Goal: Task Accomplishment & Management: Use online tool/utility

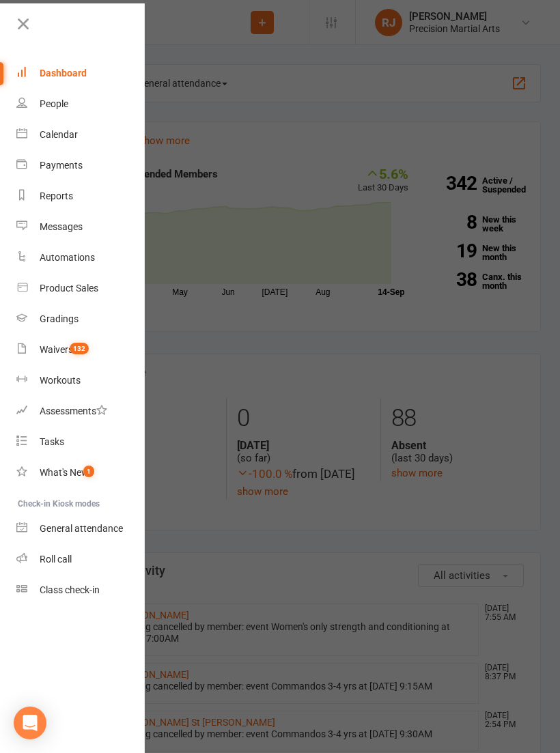
click at [76, 567] on link "Roll call" at bounding box center [80, 559] width 129 height 31
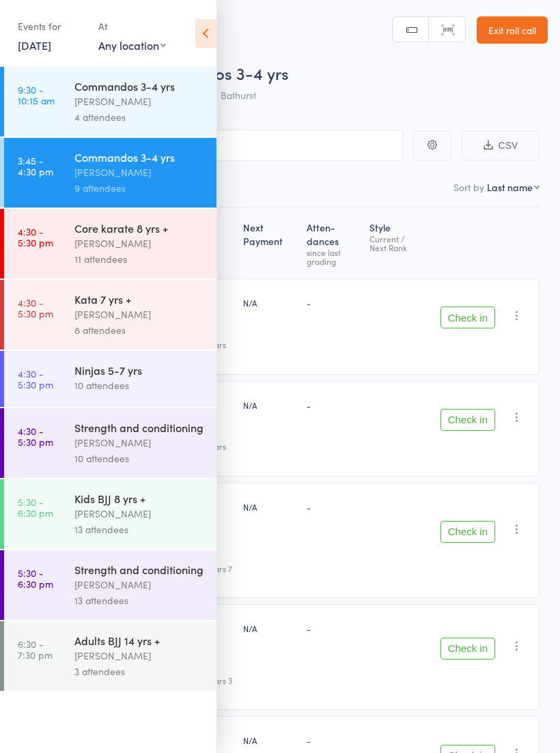
click at [203, 38] on icon at bounding box center [205, 33] width 21 height 29
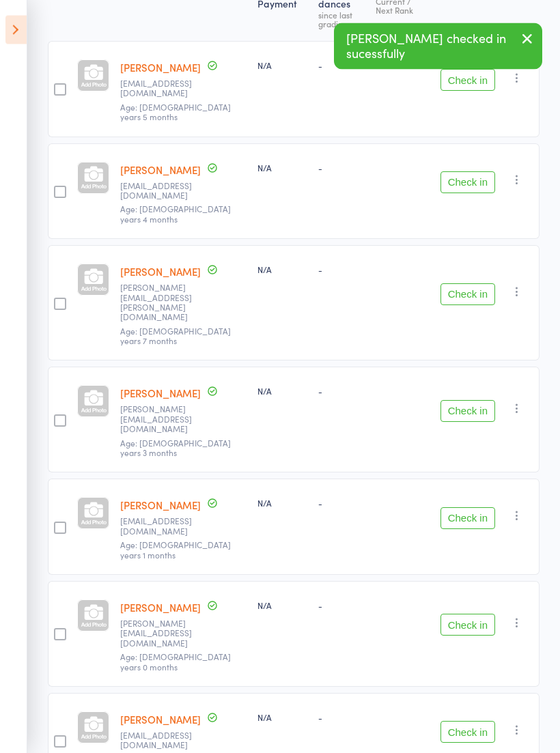
scroll to position [237, 0]
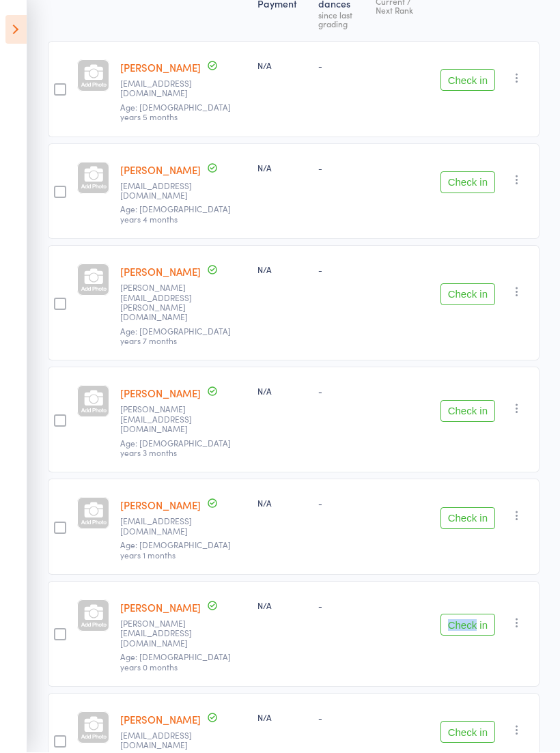
click at [390, 582] on div "-" at bounding box center [402, 635] width 65 height 106
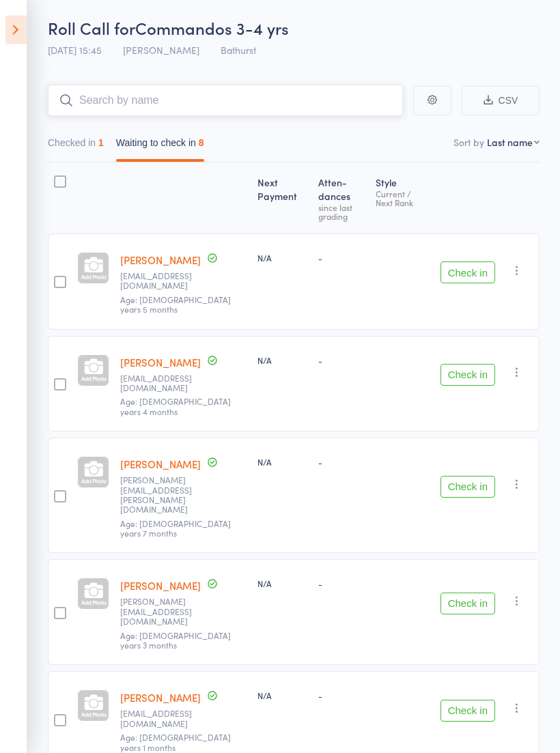
click at [302, 101] on input "search" at bounding box center [225, 100] width 355 height 31
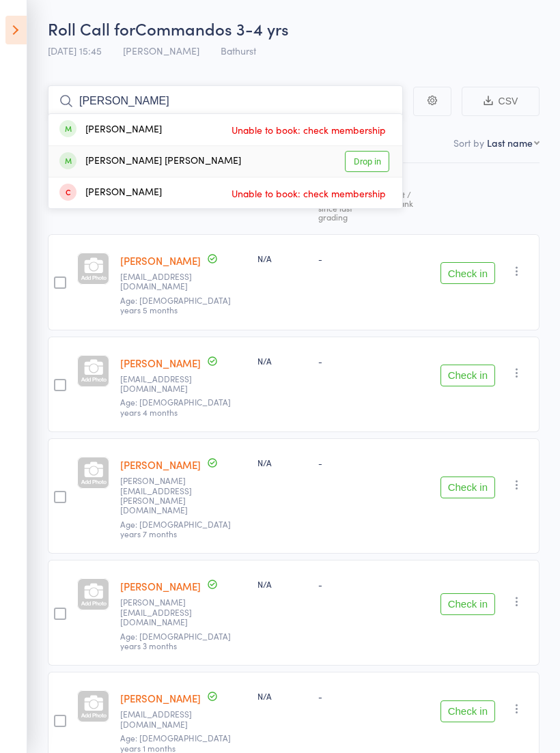
type input "Elsi"
click at [362, 163] on link "Drop in" at bounding box center [367, 161] width 44 height 21
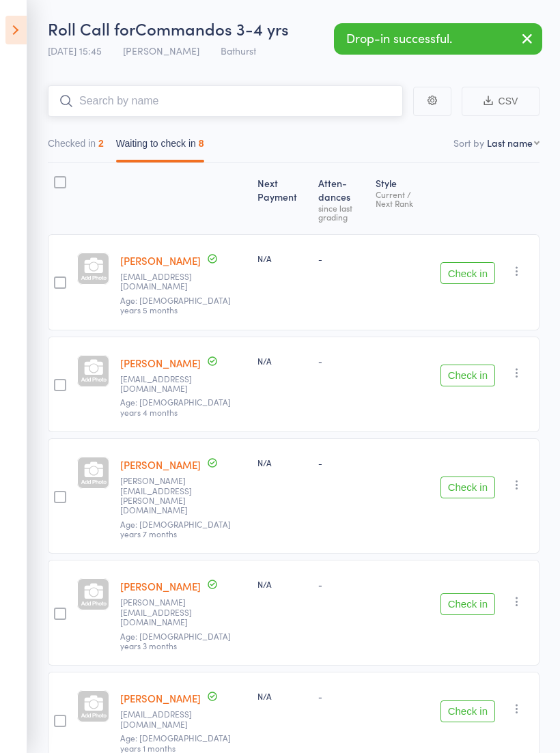
scroll to position [40, 0]
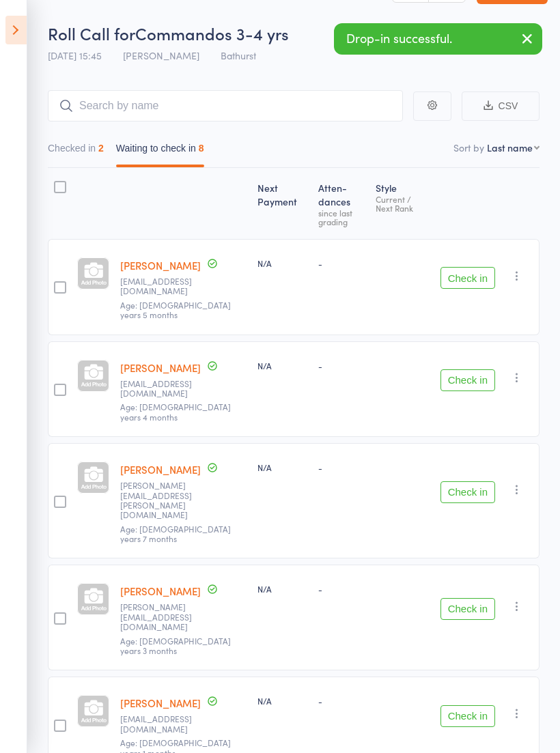
click at [473, 267] on button "Check in" at bounding box center [467, 278] width 55 height 22
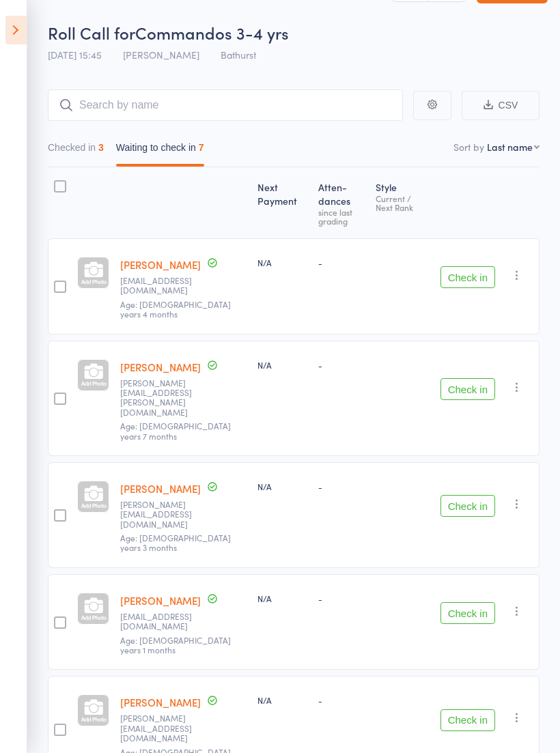
click at [463, 269] on button "Check in" at bounding box center [467, 277] width 55 height 22
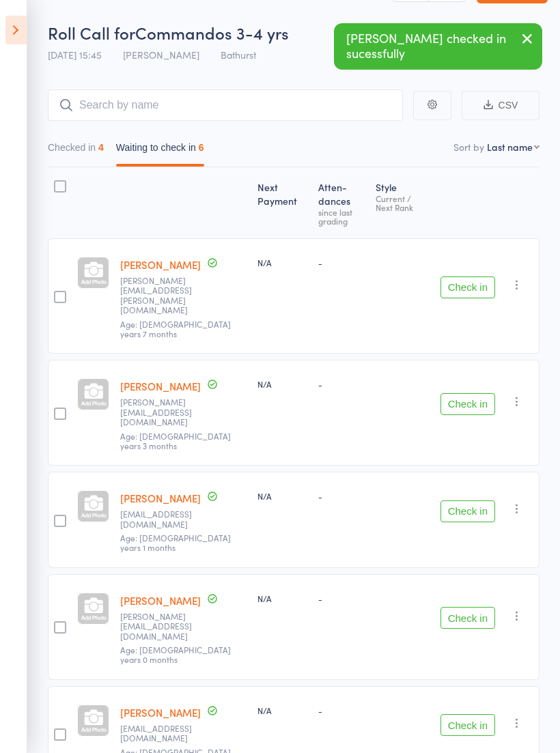
click at [470, 276] on button "Check in" at bounding box center [467, 287] width 55 height 22
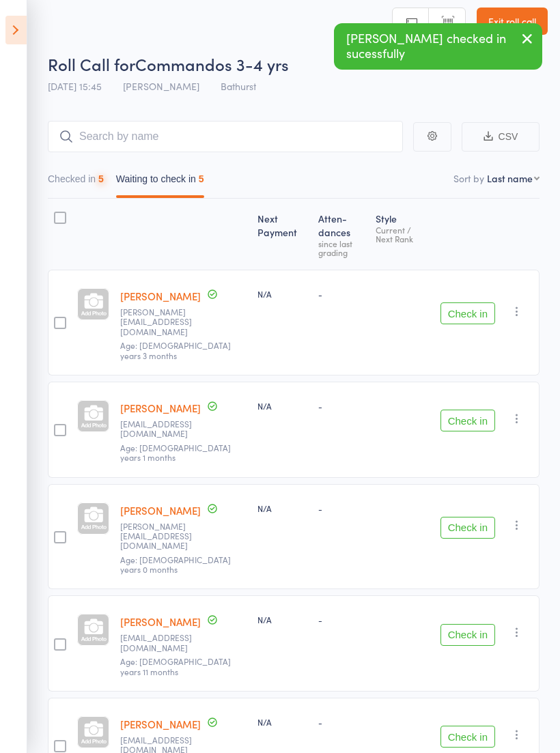
scroll to position [10, 0]
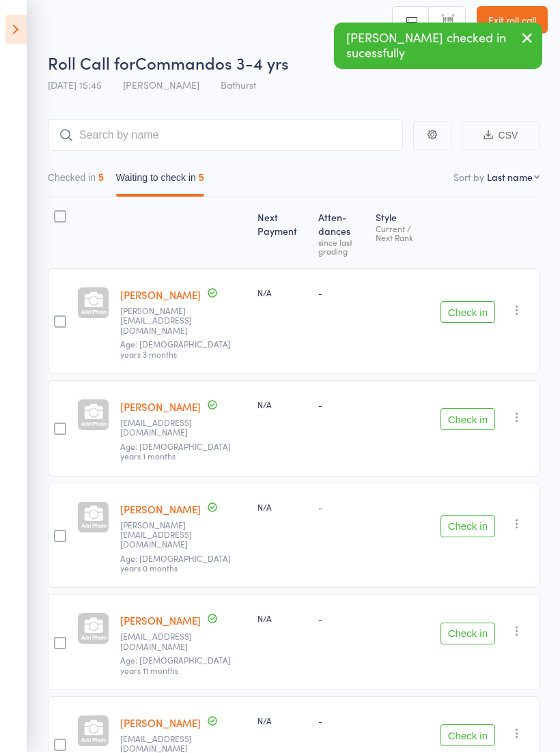
click at [472, 302] on button "Check in" at bounding box center [467, 313] width 55 height 22
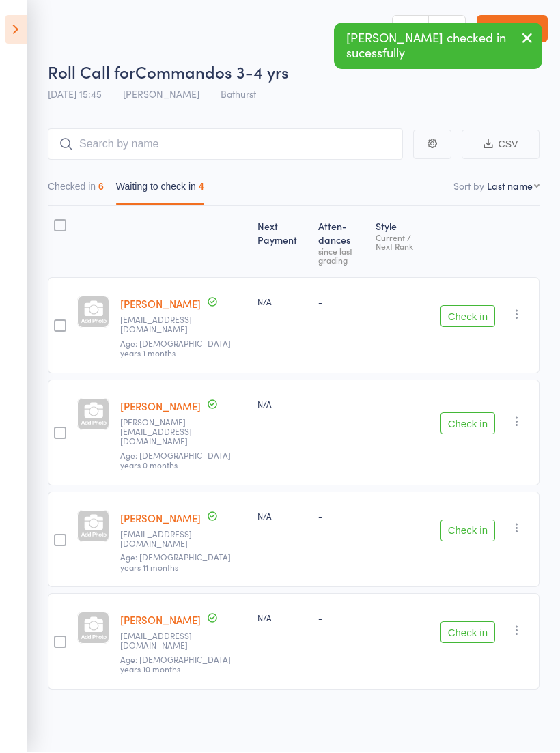
click at [463, 306] on button "Check in" at bounding box center [467, 317] width 55 height 22
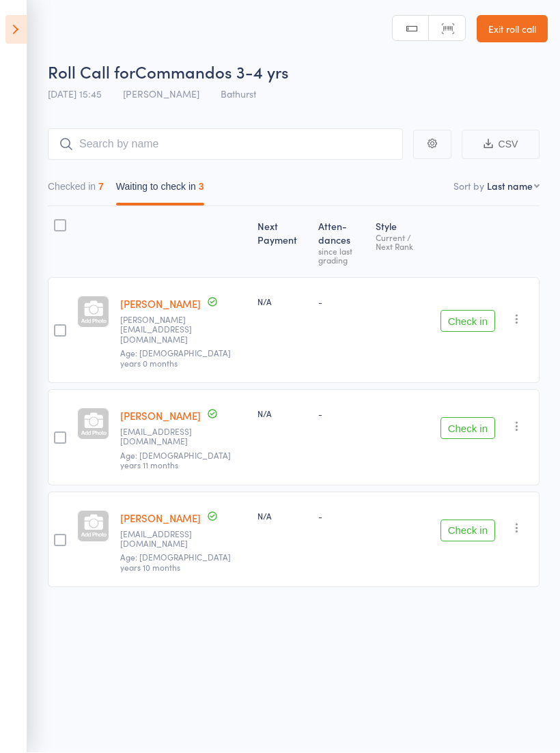
click at [23, 479] on aside "Events for 15 Sep, 2025 15 Sep, 2025 September 2025 Sun Mon Tue Wed Thu Fri Sat…" at bounding box center [13, 376] width 27 height 753
click at [28, 484] on main "CSV Checked in 7 Waiting to check in 3 Sort by Last name First name Last name B…" at bounding box center [280, 379] width 560 height 540
click at [471, 311] on button "Check in" at bounding box center [467, 322] width 55 height 22
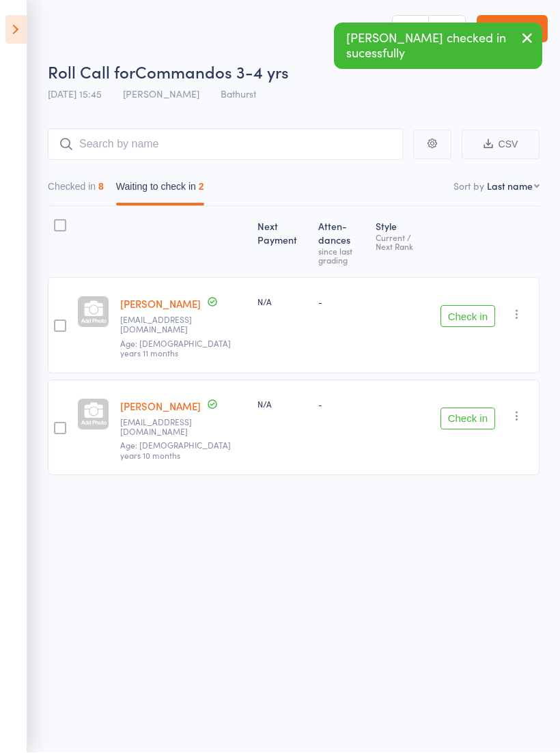
click at [467, 306] on button "Check in" at bounding box center [467, 317] width 55 height 22
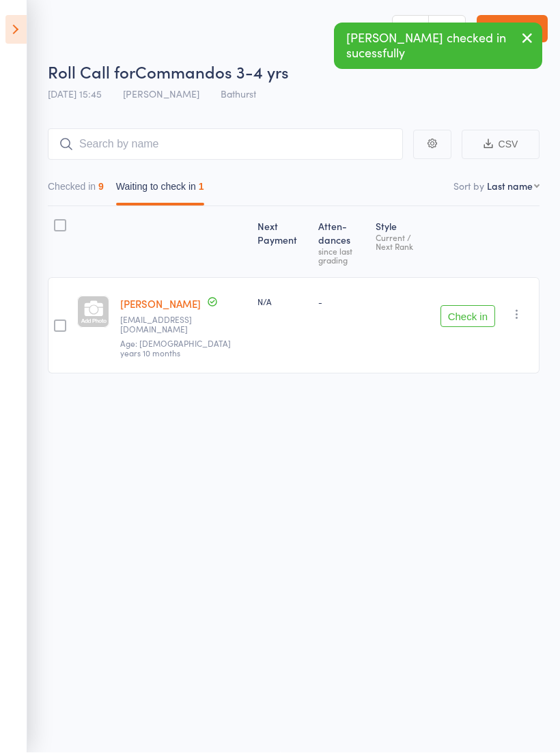
click at [476, 306] on button "Check in" at bounding box center [467, 317] width 55 height 22
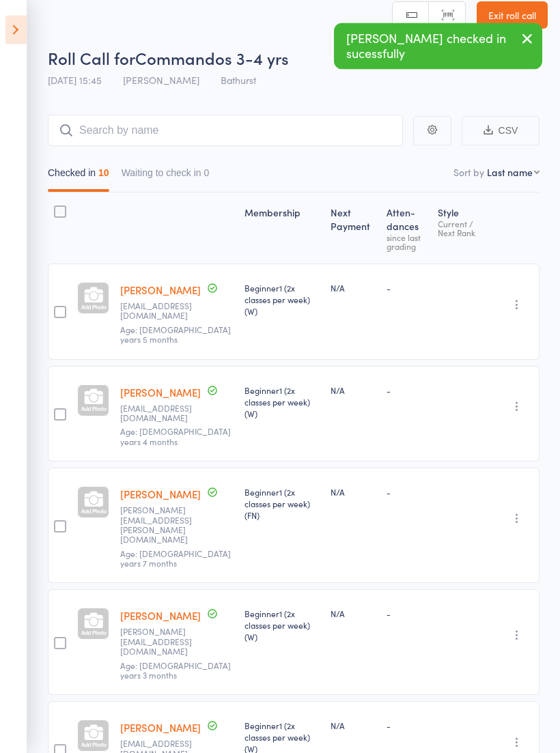
scroll to position [15, 0]
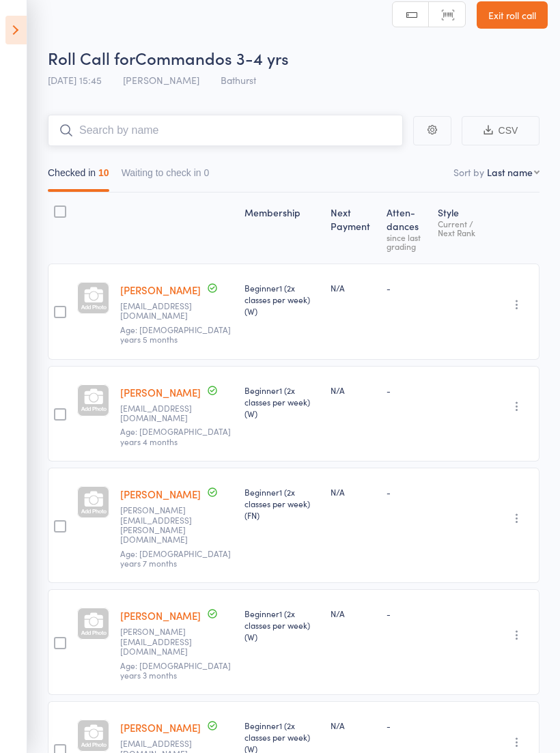
click at [234, 129] on input "search" at bounding box center [225, 130] width 355 height 31
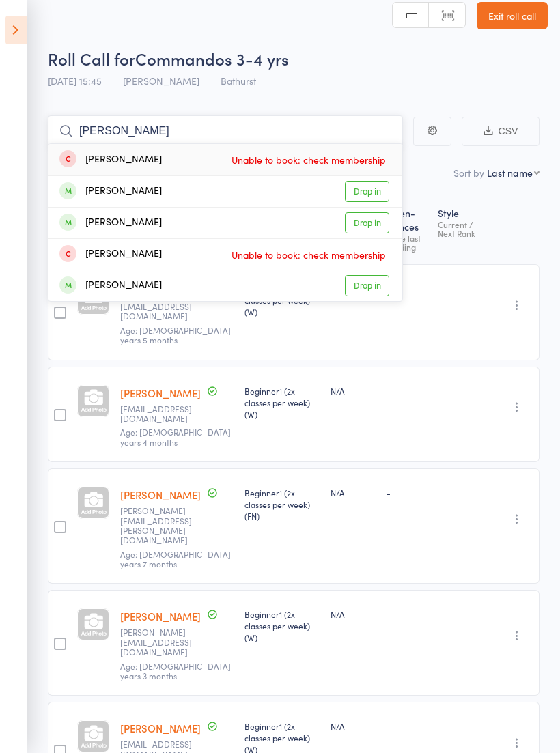
type input "Eric"
click at [123, 225] on div "[PERSON_NAME]" at bounding box center [110, 223] width 102 height 16
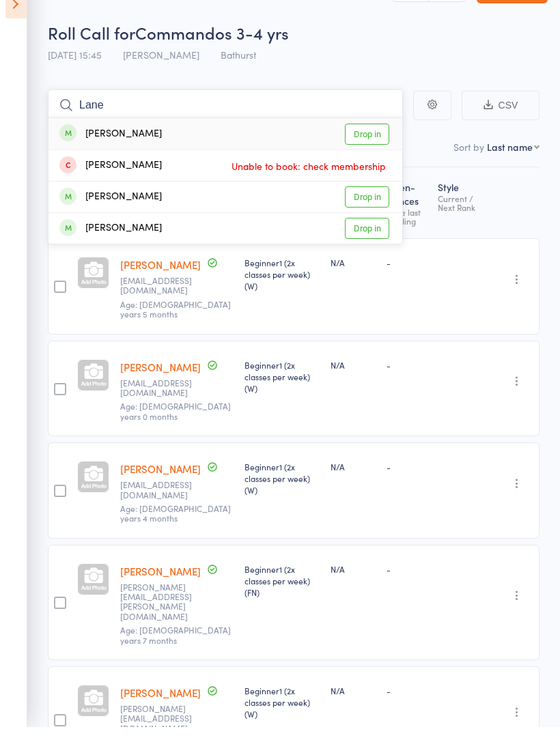
type input "Lane"
click at [365, 149] on link "Drop in" at bounding box center [367, 159] width 44 height 21
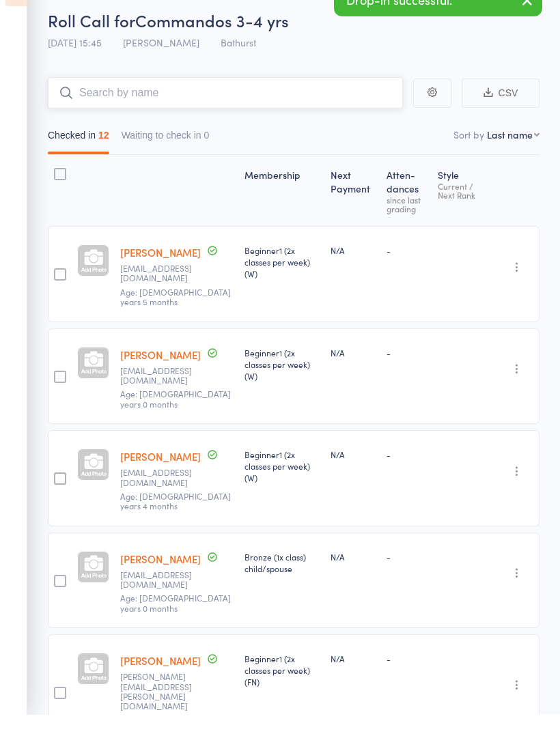
scroll to position [0, 0]
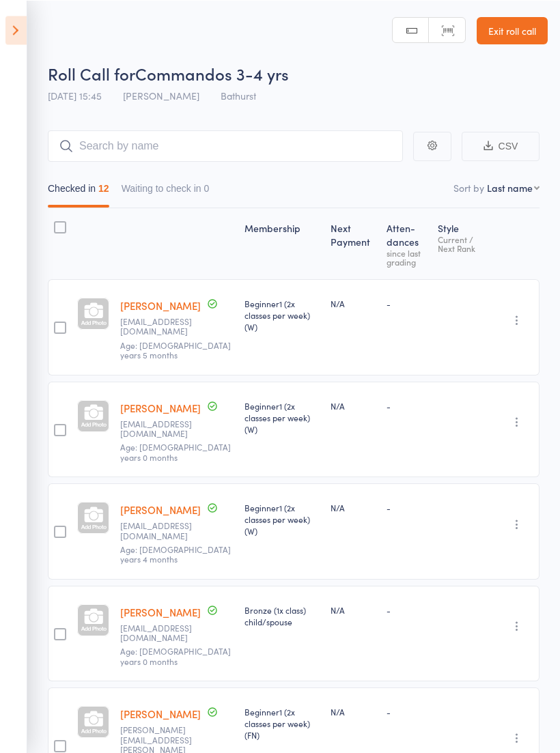
click at [26, 26] on icon at bounding box center [15, 30] width 21 height 29
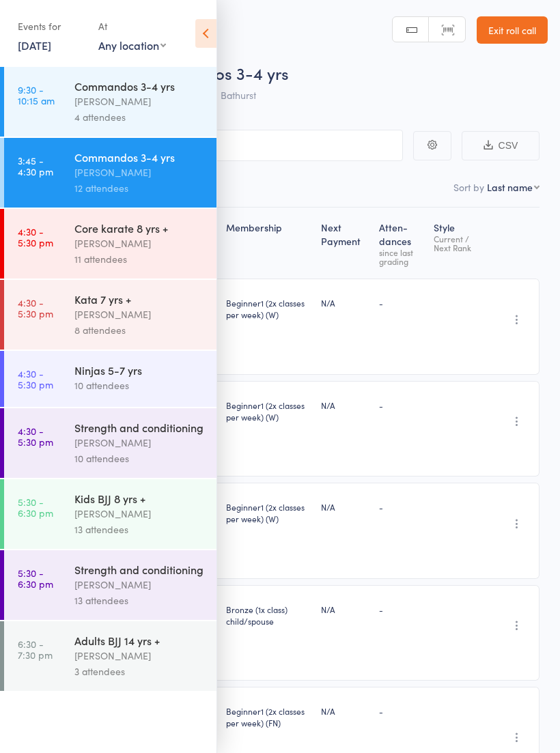
click at [51, 40] on link "15 Sep, 2025" at bounding box center [34, 45] width 33 height 15
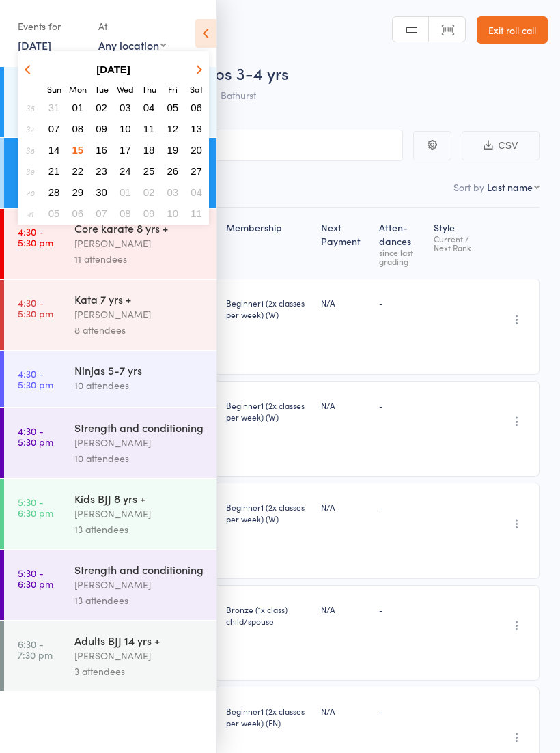
click at [151, 128] on span "11" at bounding box center [149, 129] width 12 height 12
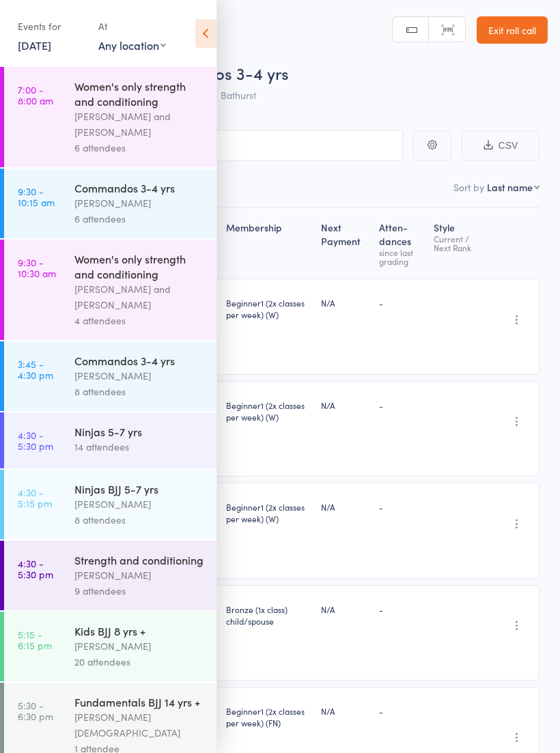
click at [141, 380] on div "[PERSON_NAME]" at bounding box center [139, 376] width 130 height 16
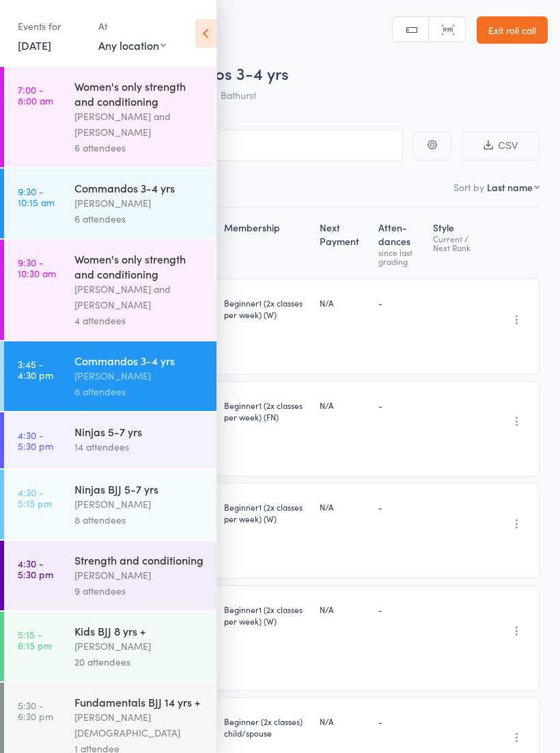
click at [201, 35] on icon at bounding box center [205, 33] width 21 height 29
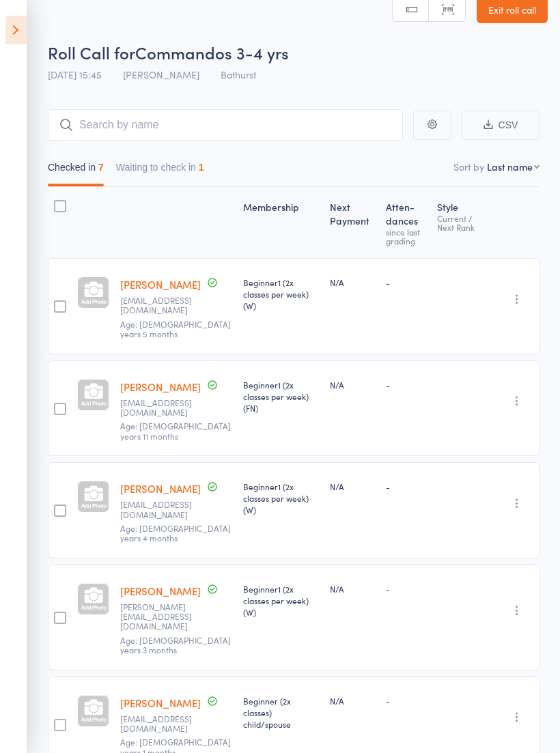
click at [195, 155] on button "Waiting to check in 1" at bounding box center [160, 170] width 88 height 31
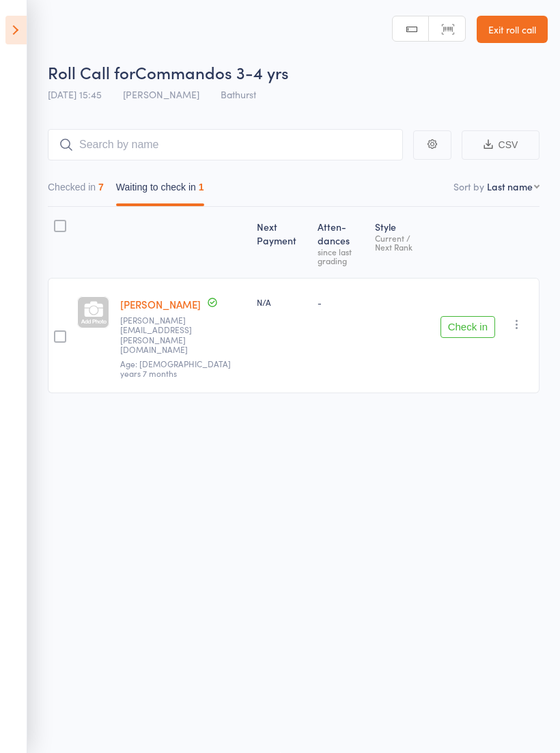
scroll to position [10, 0]
click at [79, 180] on button "Checked in 7" at bounding box center [76, 190] width 56 height 31
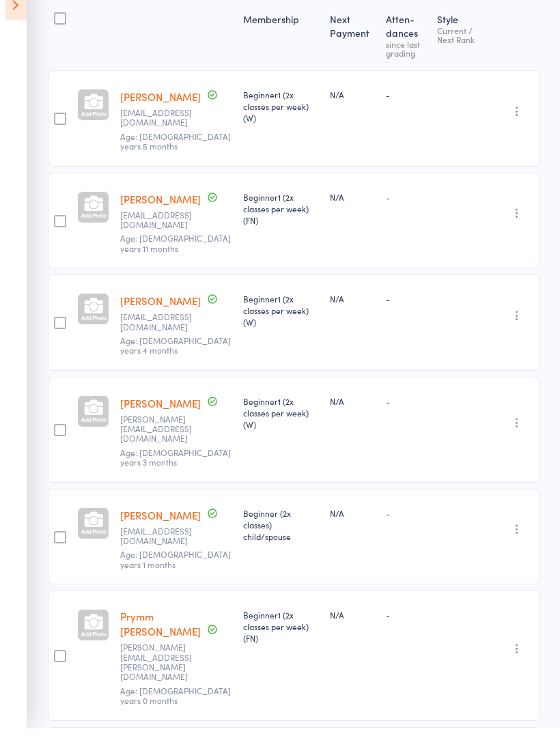
scroll to position [0, 0]
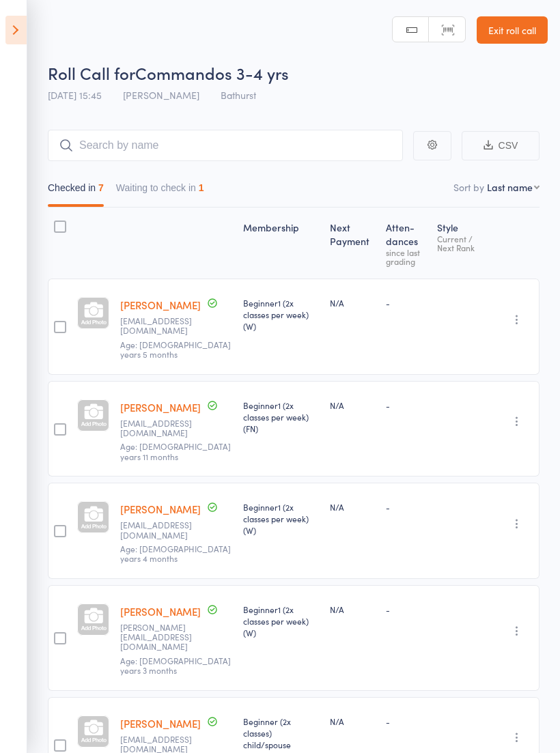
click at [25, 25] on icon at bounding box center [15, 30] width 21 height 29
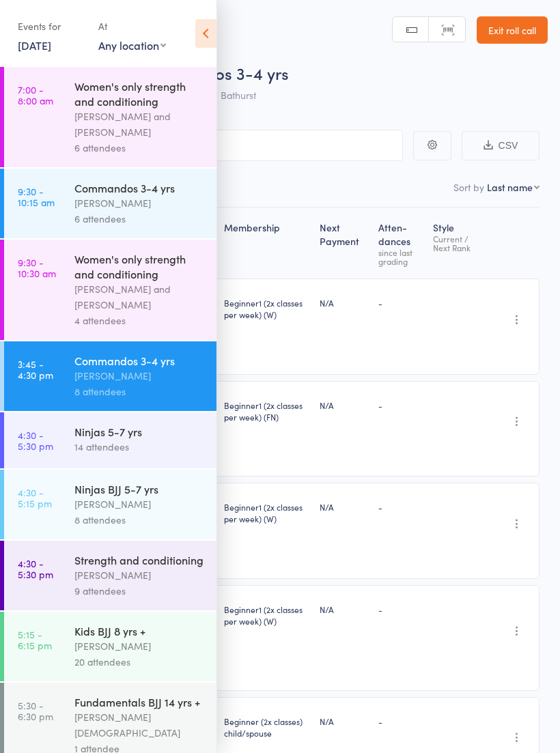
click at [127, 206] on div "[PERSON_NAME]" at bounding box center [139, 203] width 130 height 16
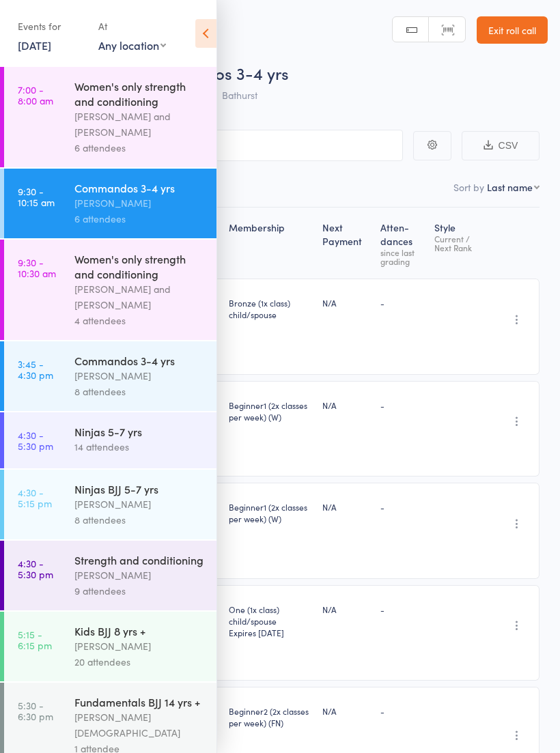
click at [208, 35] on icon at bounding box center [205, 33] width 21 height 29
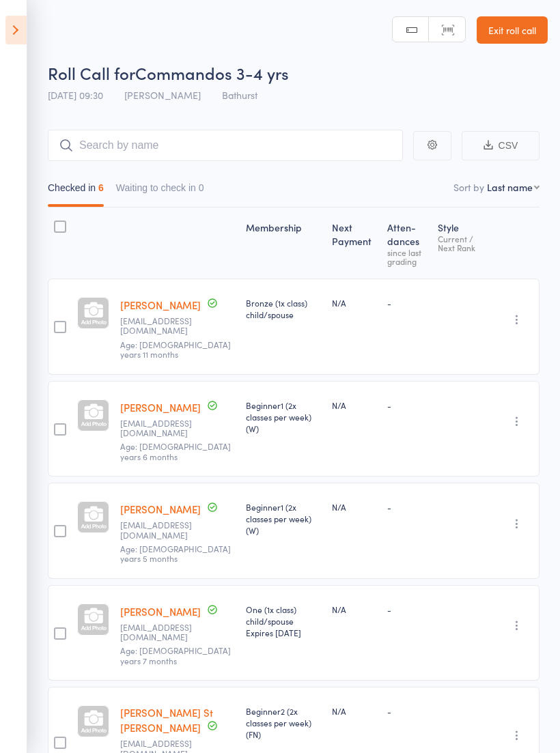
click at [18, 29] on icon at bounding box center [15, 30] width 21 height 29
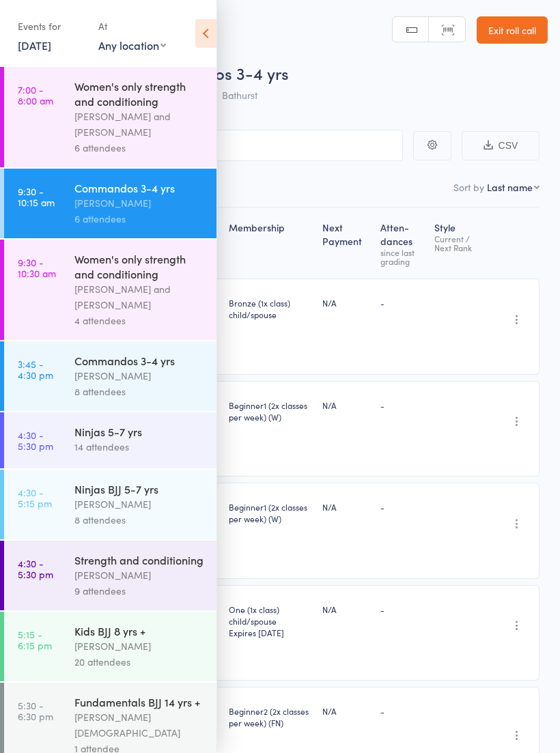
click at [145, 427] on div "Ninjas 5-7 yrs 14 attendees" at bounding box center [145, 439] width 142 height 54
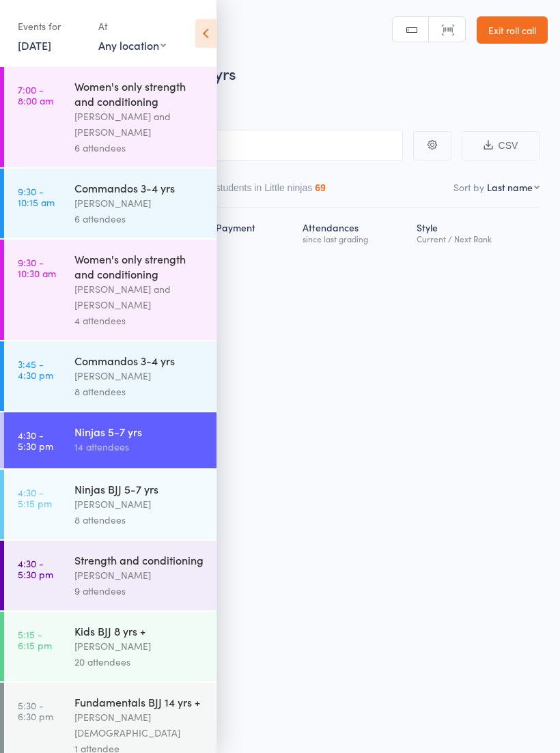
click at [199, 30] on icon at bounding box center [205, 33] width 21 height 29
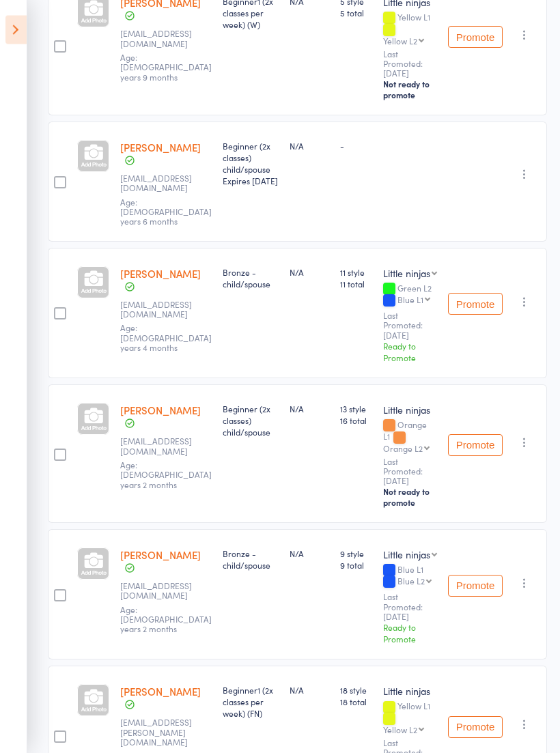
click at [21, 28] on icon at bounding box center [15, 30] width 21 height 29
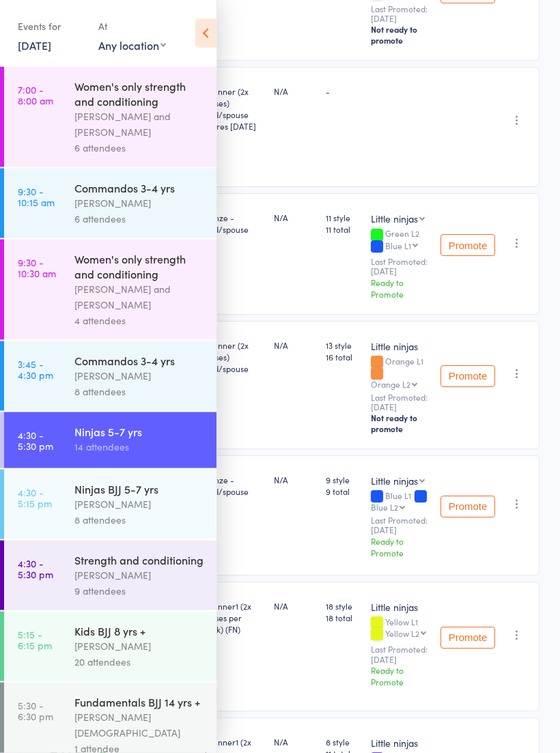
scroll to position [601, 0]
click at [131, 510] on div "[PERSON_NAME]" at bounding box center [139, 504] width 130 height 16
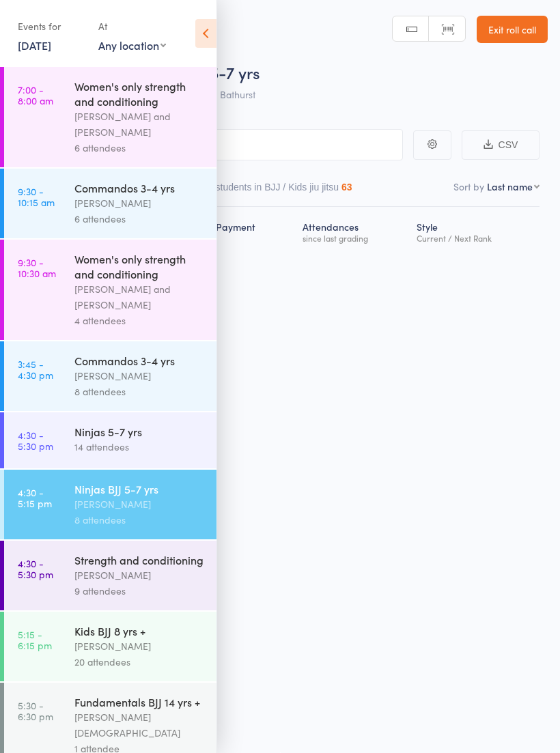
click at [207, 23] on icon at bounding box center [205, 33] width 21 height 29
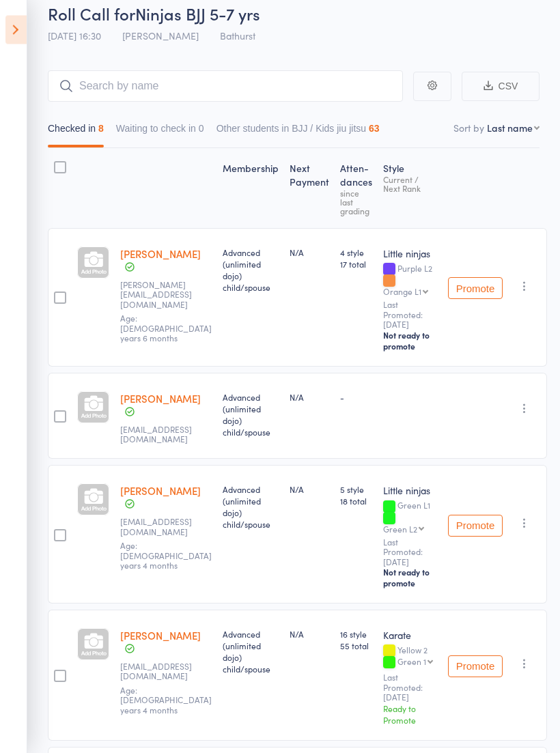
scroll to position [0, 0]
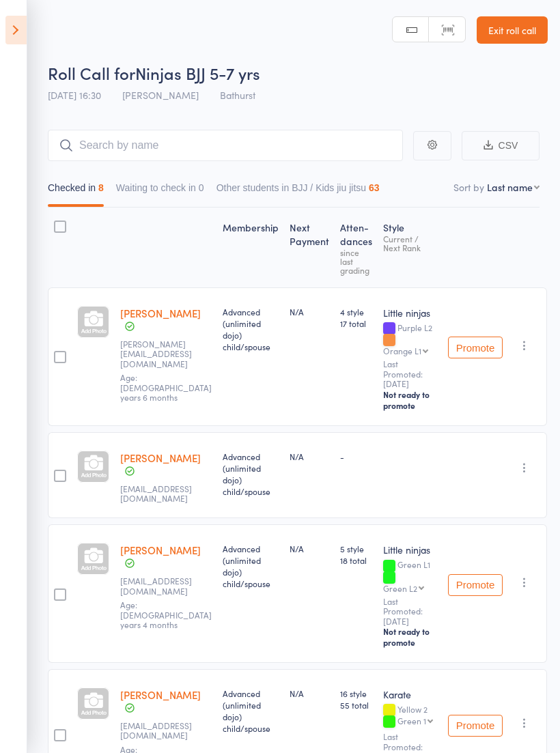
click at [16, 29] on icon at bounding box center [15, 30] width 21 height 29
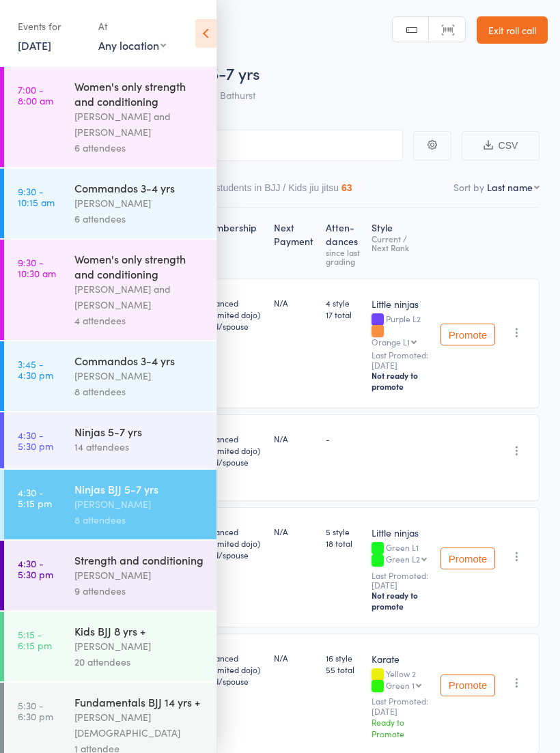
click at [51, 40] on link "11 Sep, 2025" at bounding box center [34, 45] width 33 height 15
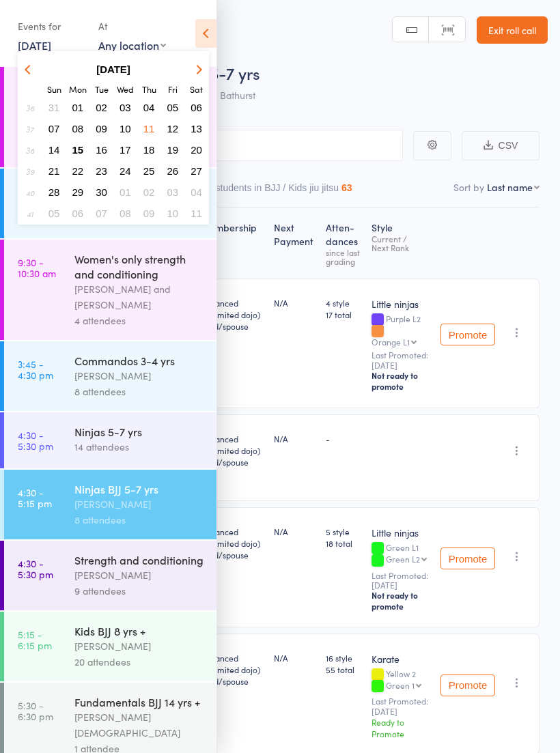
click at [145, 105] on span "04" at bounding box center [149, 108] width 12 height 12
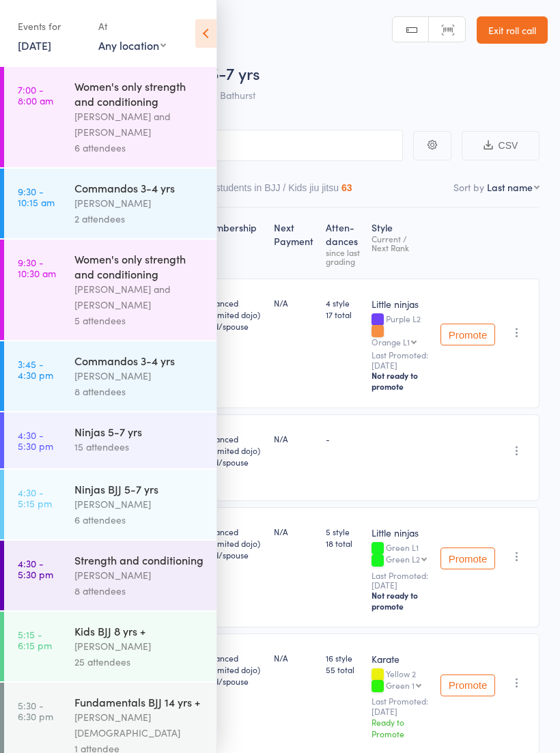
click at [203, 29] on icon at bounding box center [205, 33] width 21 height 29
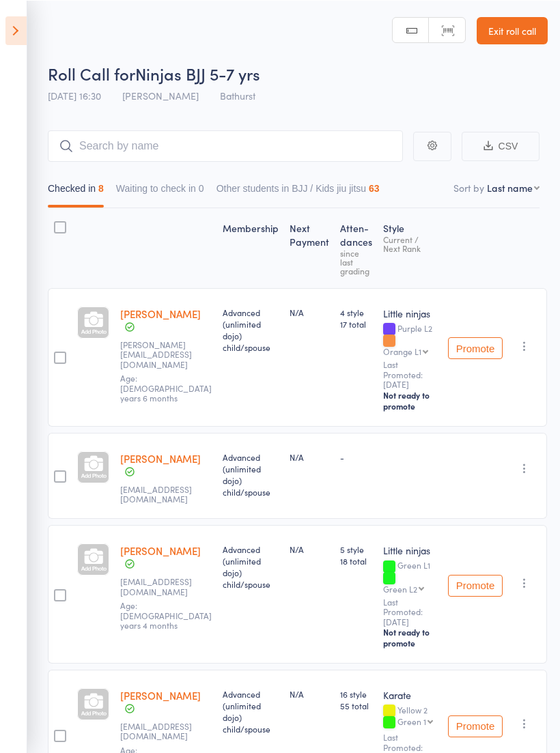
click at [519, 38] on link "Exit roll call" at bounding box center [511, 29] width 71 height 27
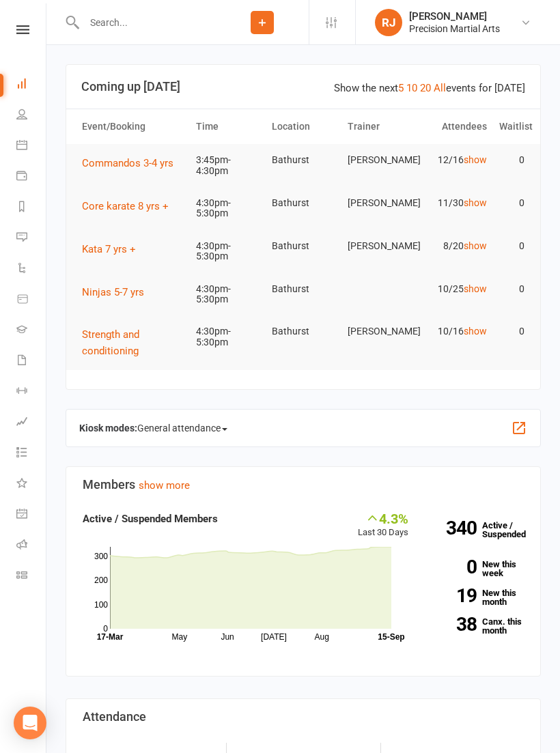
click at [29, 32] on icon at bounding box center [22, 29] width 13 height 9
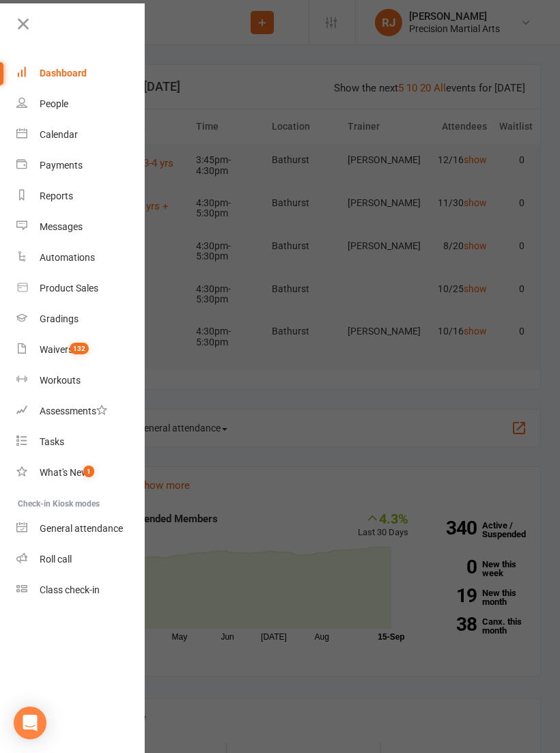
click at [77, 545] on link "Roll call" at bounding box center [80, 559] width 129 height 31
